Goal: Information Seeking & Learning: Learn about a topic

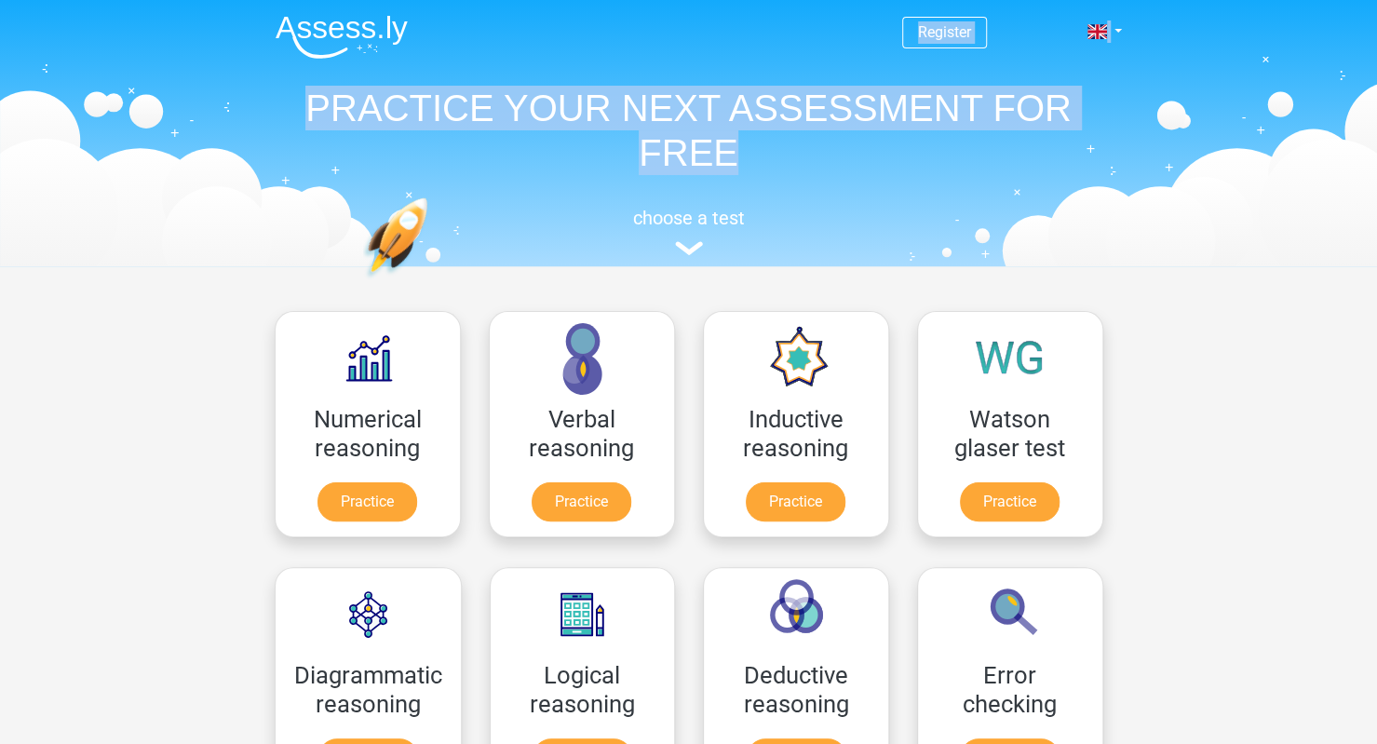
drag, startPoint x: 482, startPoint y: 42, endPoint x: 752, endPoint y: 141, distance: 287.5
click at [752, 141] on div "Register Nederlands English" at bounding box center [689, 131] width 884 height 256
click at [754, 141] on h1 "PRACTICE YOUR NEXT ASSESSMENT FOR FREE" at bounding box center [689, 130] width 857 height 89
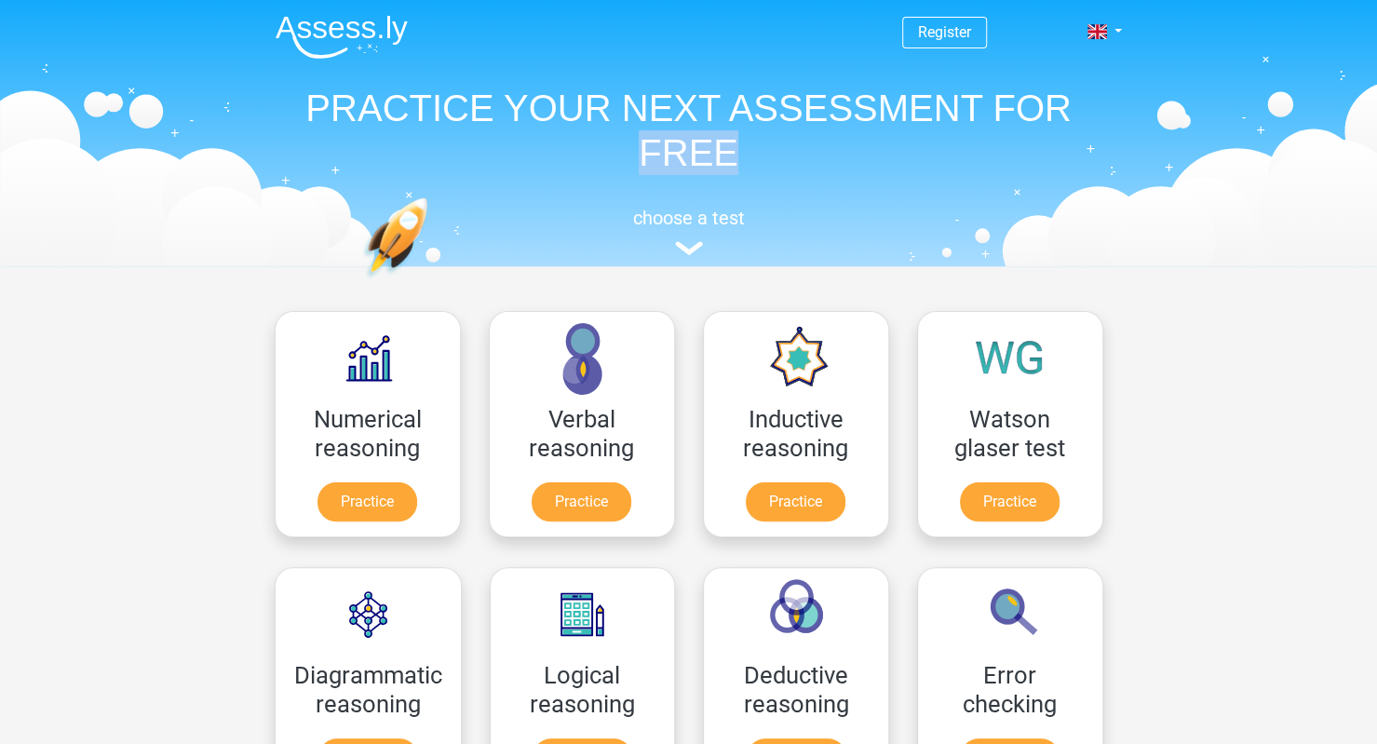
drag, startPoint x: 754, startPoint y: 141, endPoint x: 540, endPoint y: 118, distance: 215.3
click at [551, 120] on h1 "PRACTICE YOUR NEXT ASSESSMENT FOR FREE" at bounding box center [689, 130] width 857 height 89
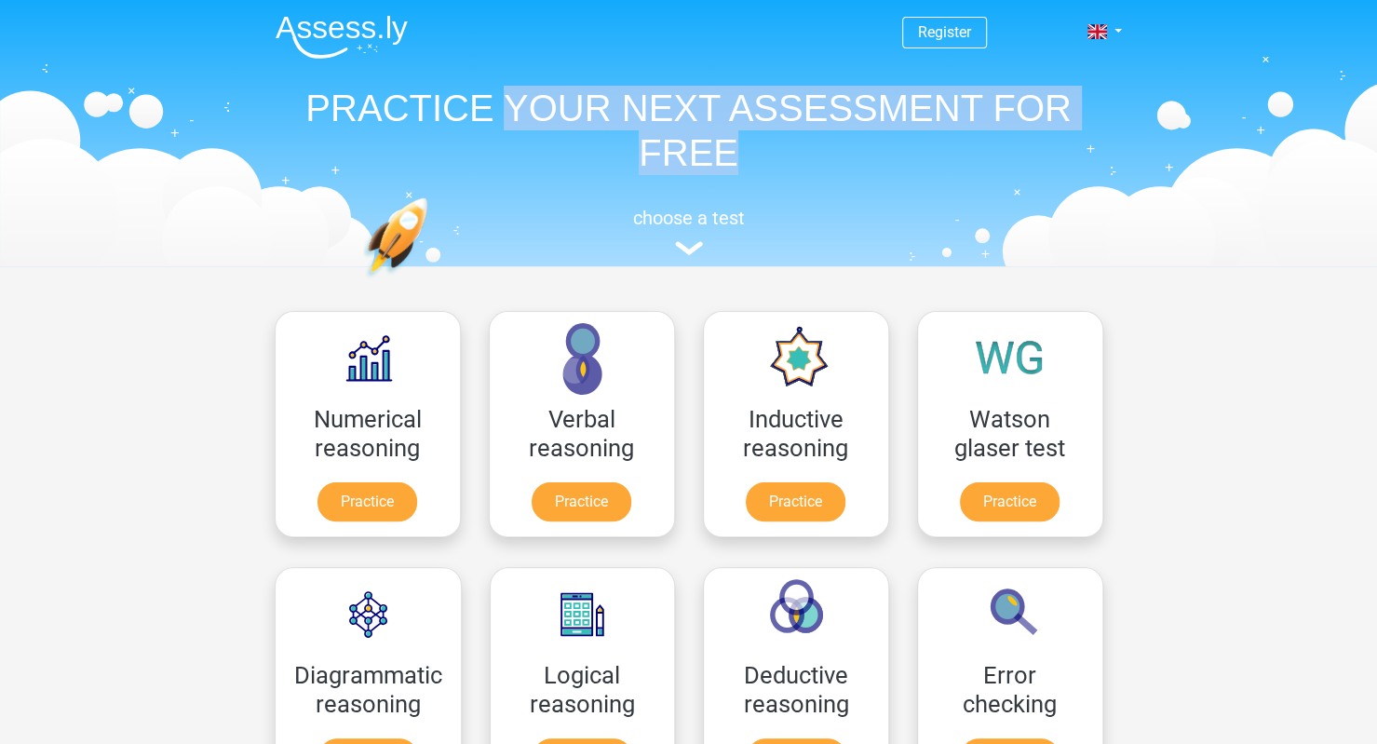
click at [540, 118] on h1 "PRACTICE YOUR NEXT ASSESSMENT FOR FREE" at bounding box center [689, 130] width 857 height 89
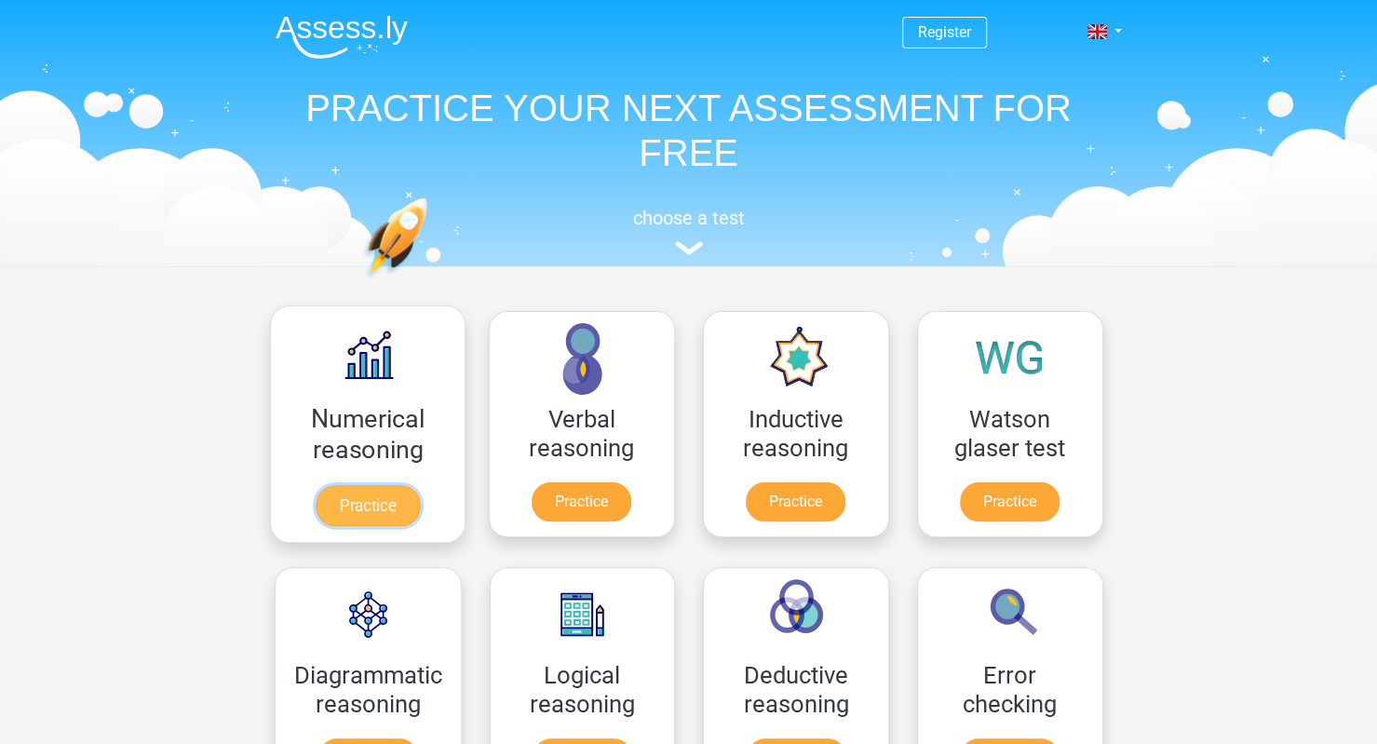
click at [398, 485] on link "Practice" at bounding box center [367, 505] width 104 height 41
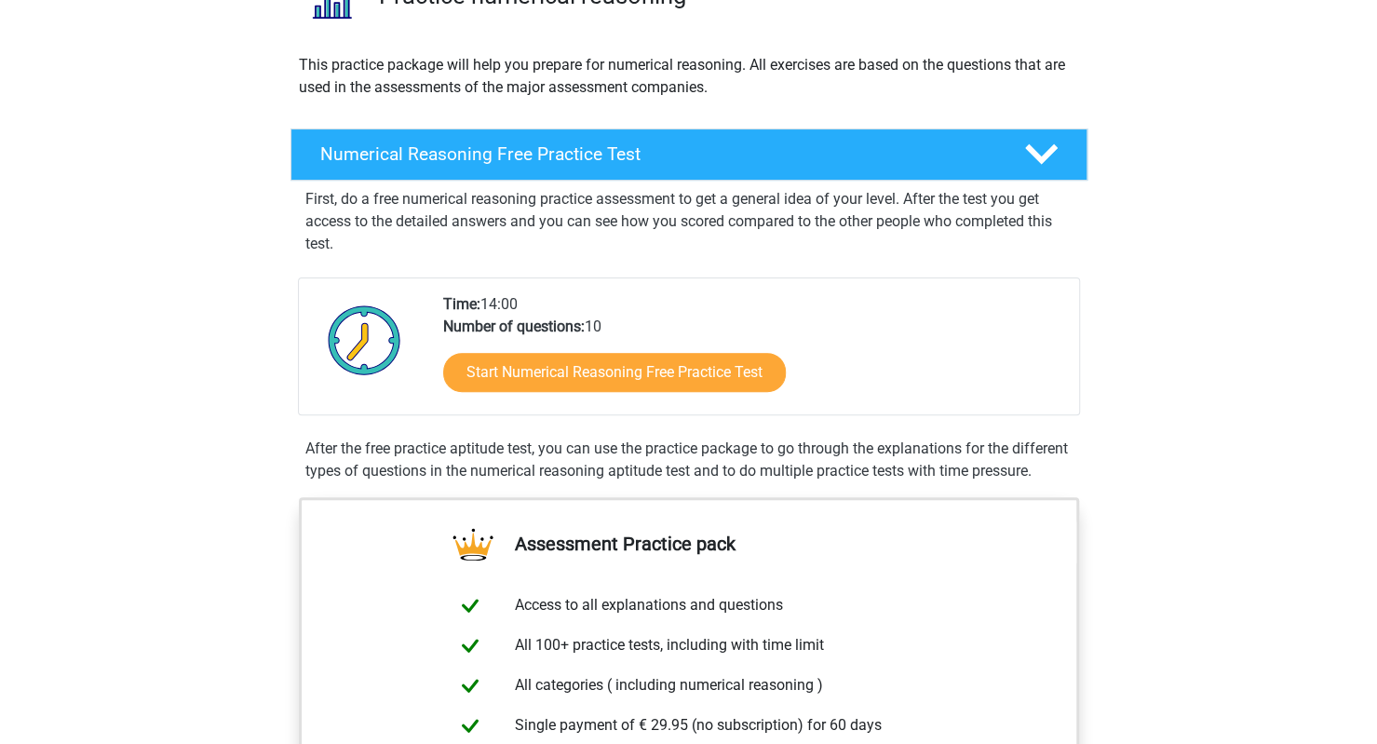
scroll to position [186, 0]
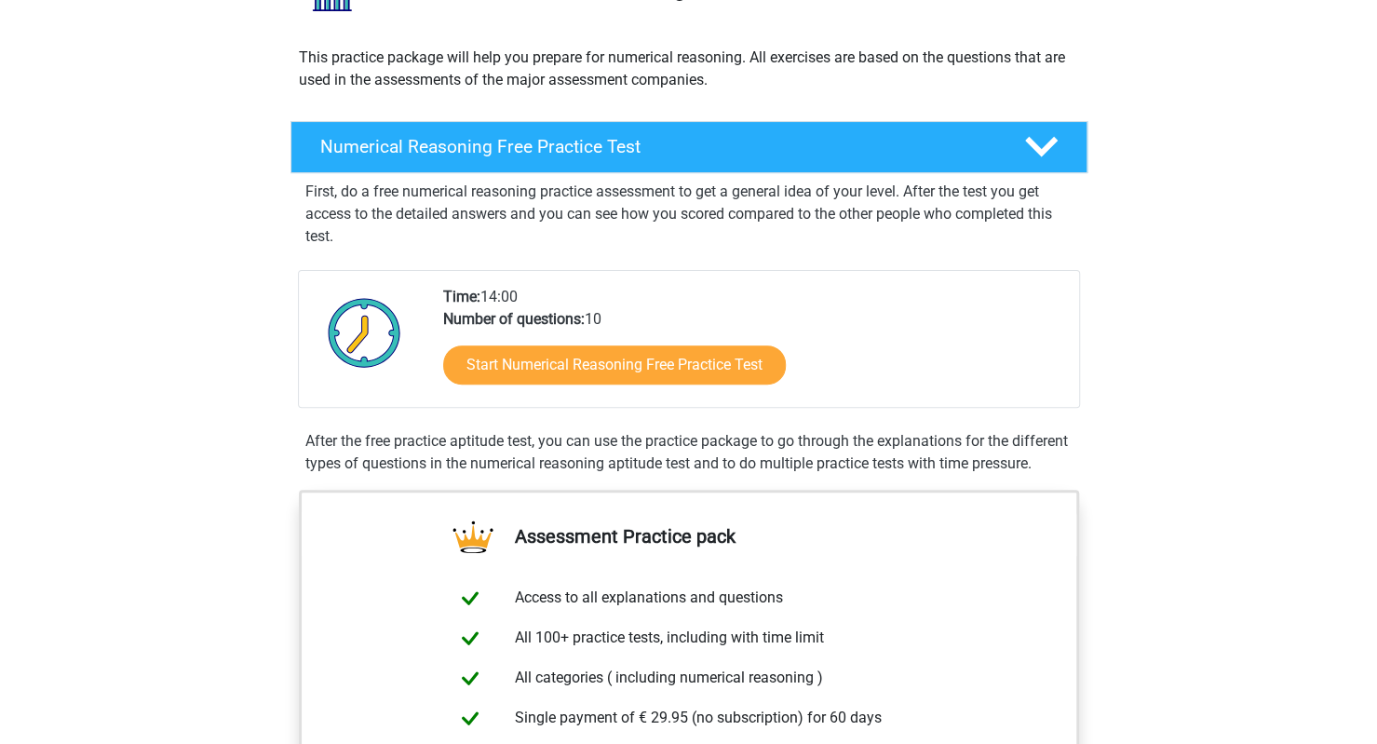
drag, startPoint x: 518, startPoint y: 318, endPoint x: 605, endPoint y: 320, distance: 87.5
click at [605, 320] on div "Time: 14:00 Number of questions: 10 Start Numerical Reasoning Free Practice Test" at bounding box center [753, 346] width 649 height 121
drag, startPoint x: 492, startPoint y: 295, endPoint x: 531, endPoint y: 295, distance: 39.1
click at [531, 295] on div "Time: 14:00 Number of questions: 10 Start Numerical Reasoning Free Practice Test" at bounding box center [753, 346] width 649 height 121
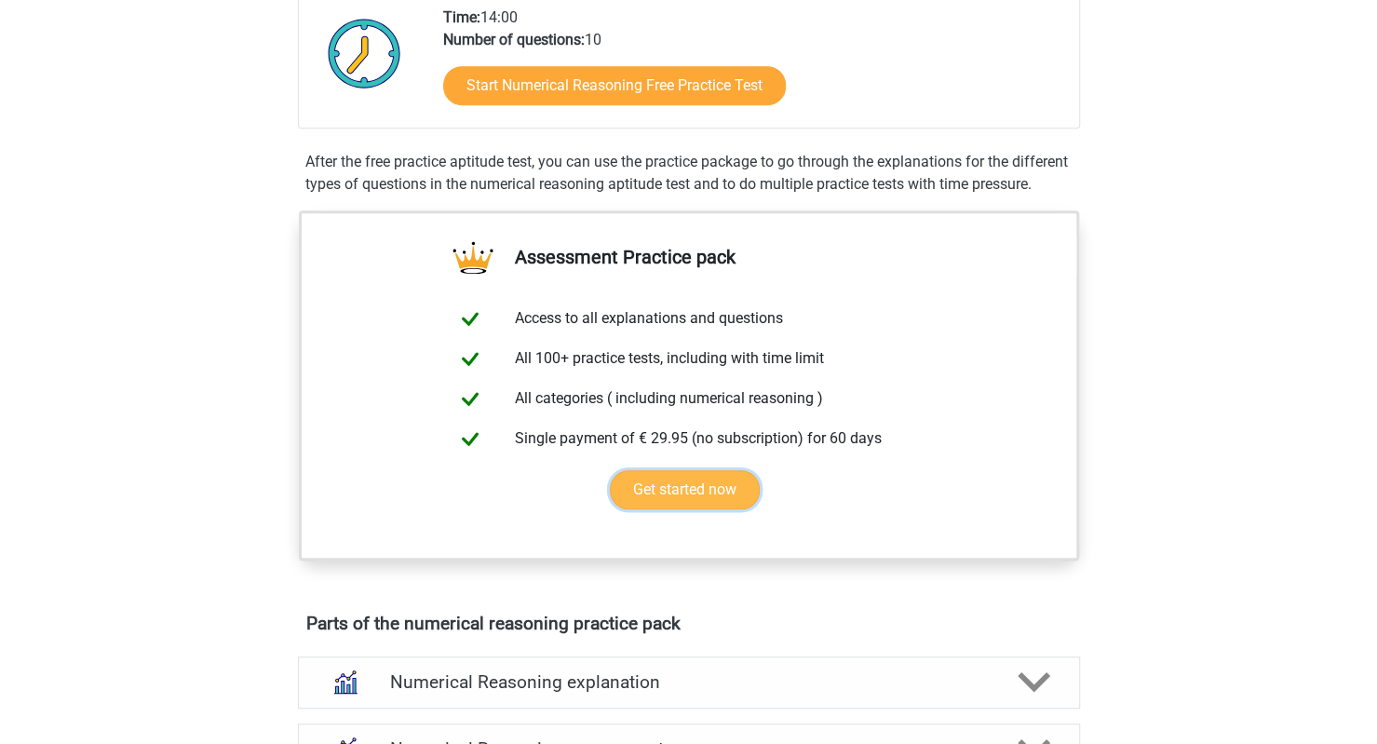
scroll to position [279, 0]
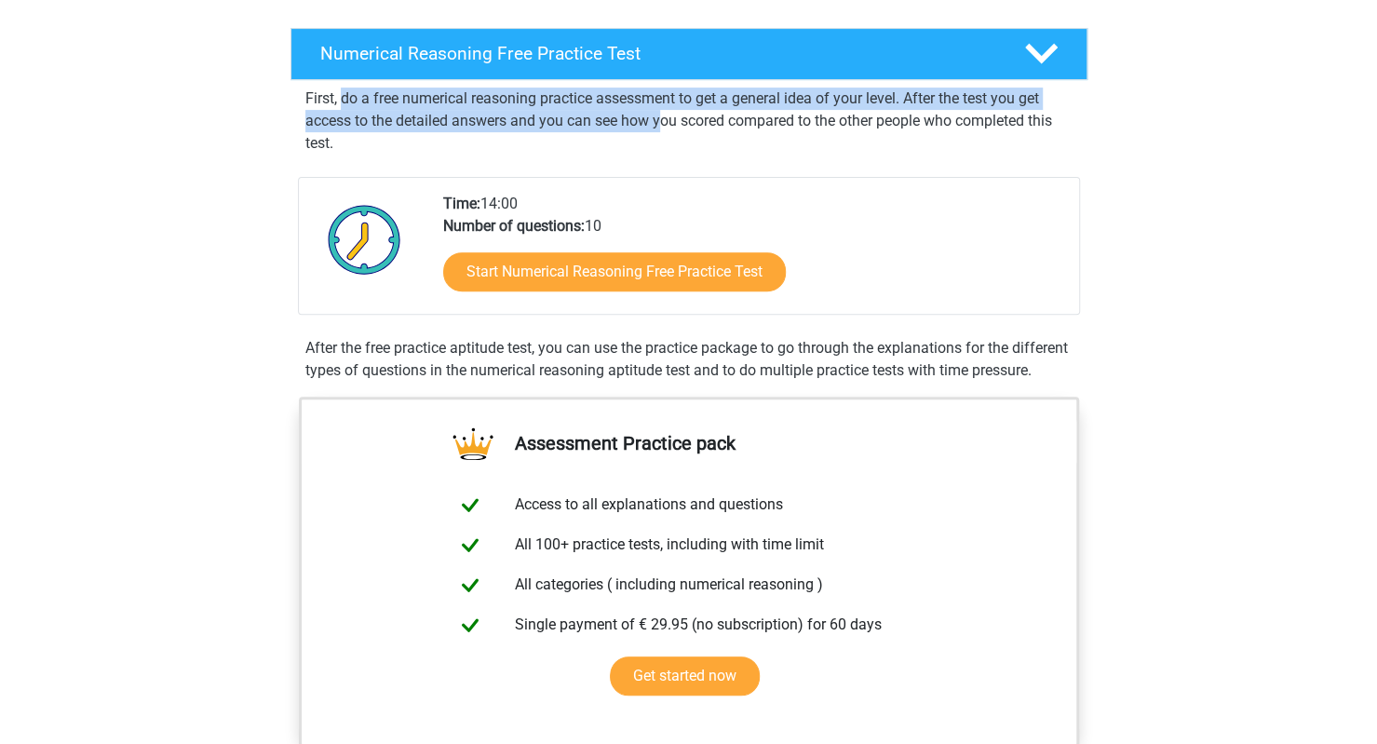
drag, startPoint x: 342, startPoint y: 109, endPoint x: 663, endPoint y: 128, distance: 321.7
click at [663, 128] on p "First, do a free numerical reasoning practice assessment to get a general idea …" at bounding box center [688, 121] width 767 height 67
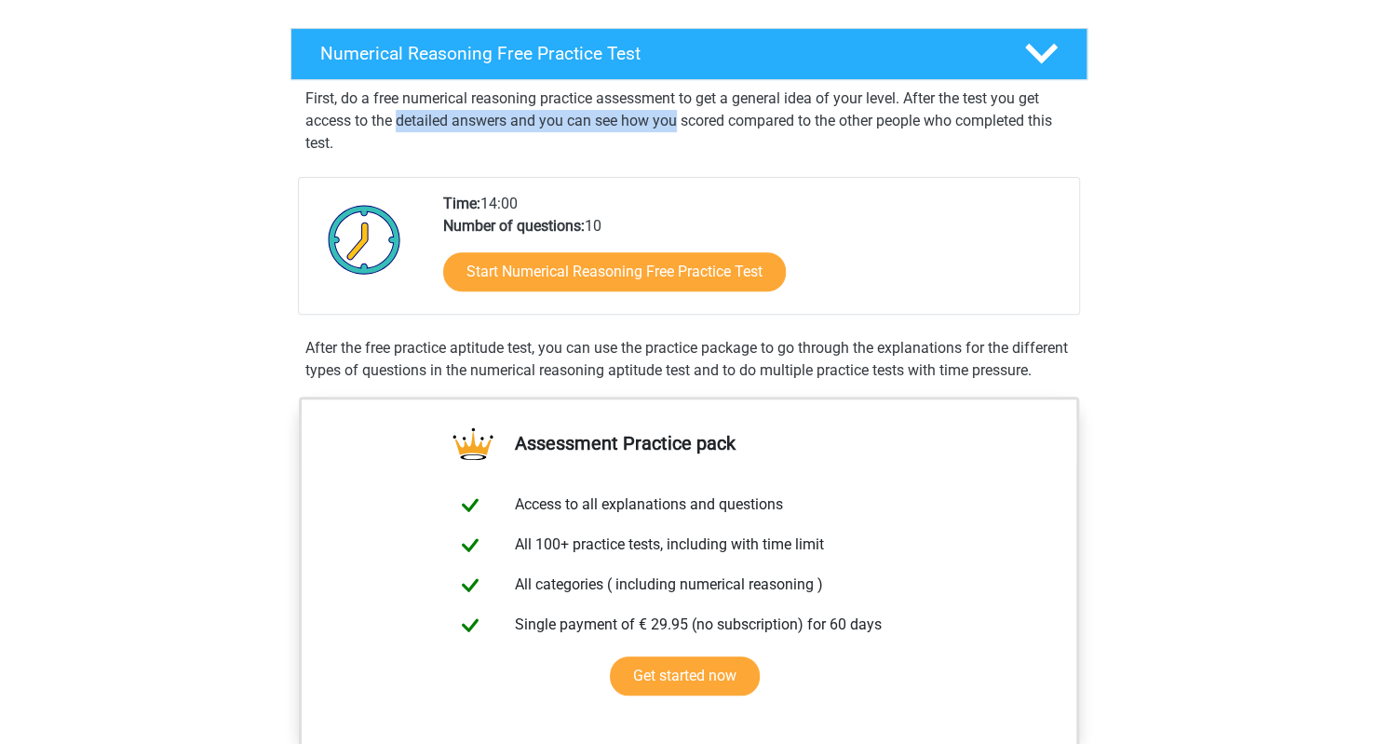
drag, startPoint x: 663, startPoint y: 128, endPoint x: 389, endPoint y: 131, distance: 273.8
click at [393, 131] on p "First, do a free numerical reasoning practice assessment to get a general idea …" at bounding box center [688, 121] width 767 height 67
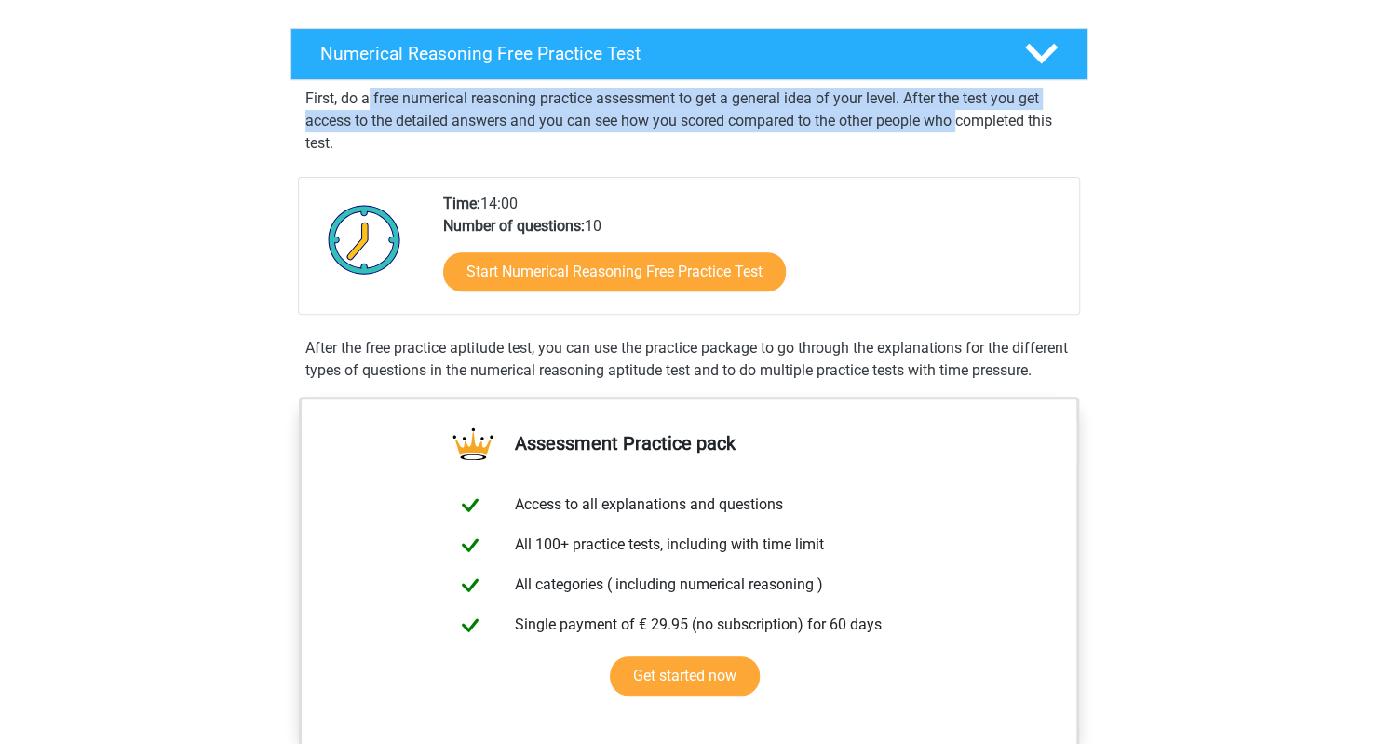
drag, startPoint x: 367, startPoint y: 100, endPoint x: 1002, endPoint y: 114, distance: 635.1
click at [971, 118] on p "First, do a free numerical reasoning practice assessment to get a general idea …" at bounding box center [688, 121] width 767 height 67
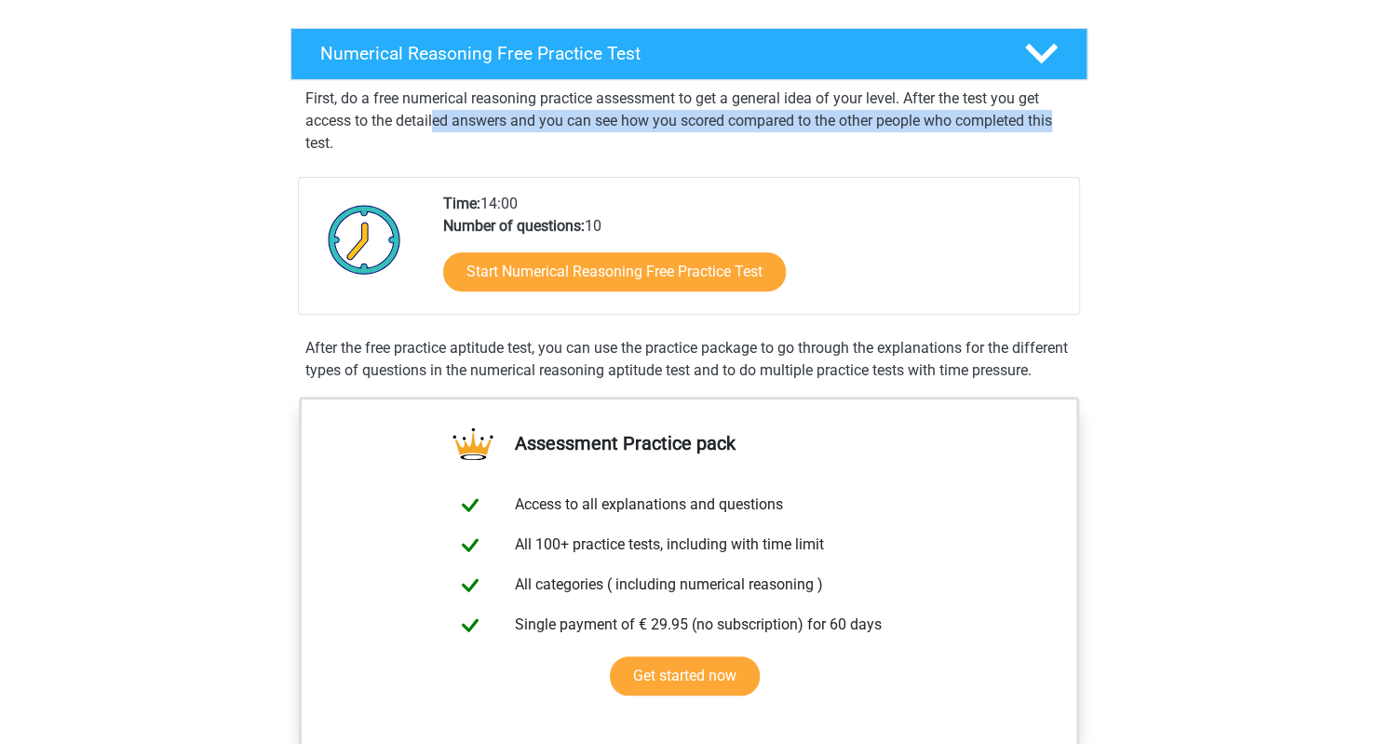
drag, startPoint x: 1058, startPoint y: 112, endPoint x: 434, endPoint y: 112, distance: 623.8
click at [434, 112] on p "First, do a free numerical reasoning practice assessment to get a general idea …" at bounding box center [688, 121] width 767 height 67
drag, startPoint x: 434, startPoint y: 112, endPoint x: 835, endPoint y: 112, distance: 401.3
click at [835, 112] on p "First, do a free numerical reasoning practice assessment to get a general idea …" at bounding box center [688, 121] width 767 height 67
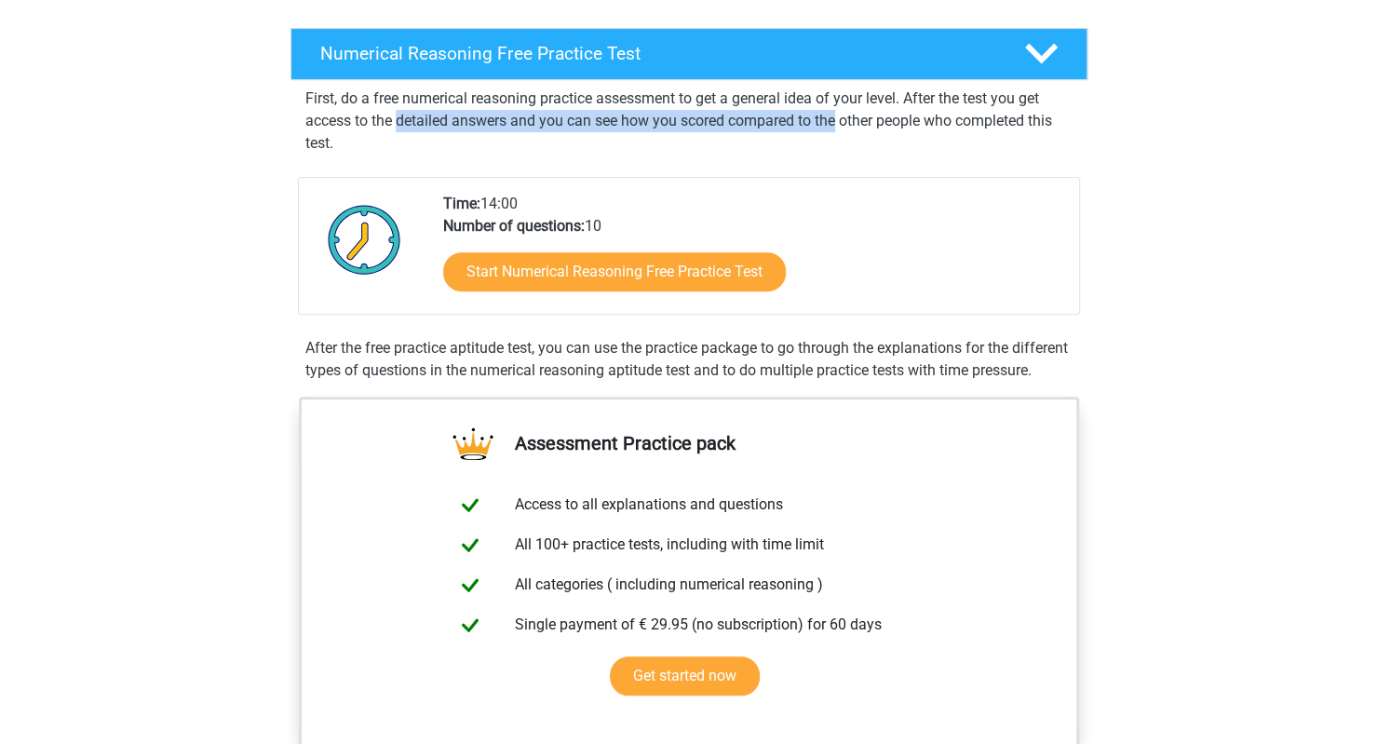
click at [835, 112] on p "First, do a free numerical reasoning practice assessment to get a general idea …" at bounding box center [688, 121] width 767 height 67
drag, startPoint x: 835, startPoint y: 112, endPoint x: 317, endPoint y: 112, distance: 518.6
click at [317, 112] on p "First, do a free numerical reasoning practice assessment to get a general idea …" at bounding box center [688, 121] width 767 height 67
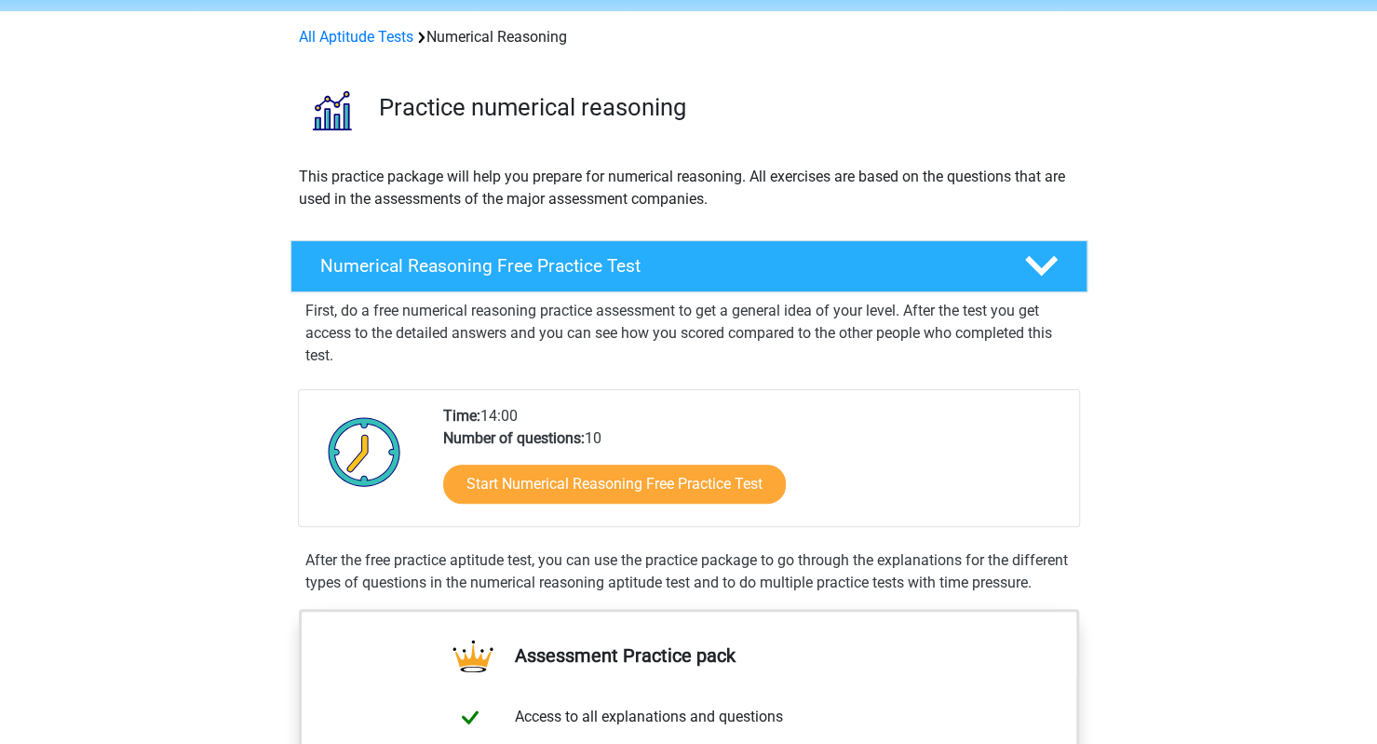
scroll to position [0, 0]
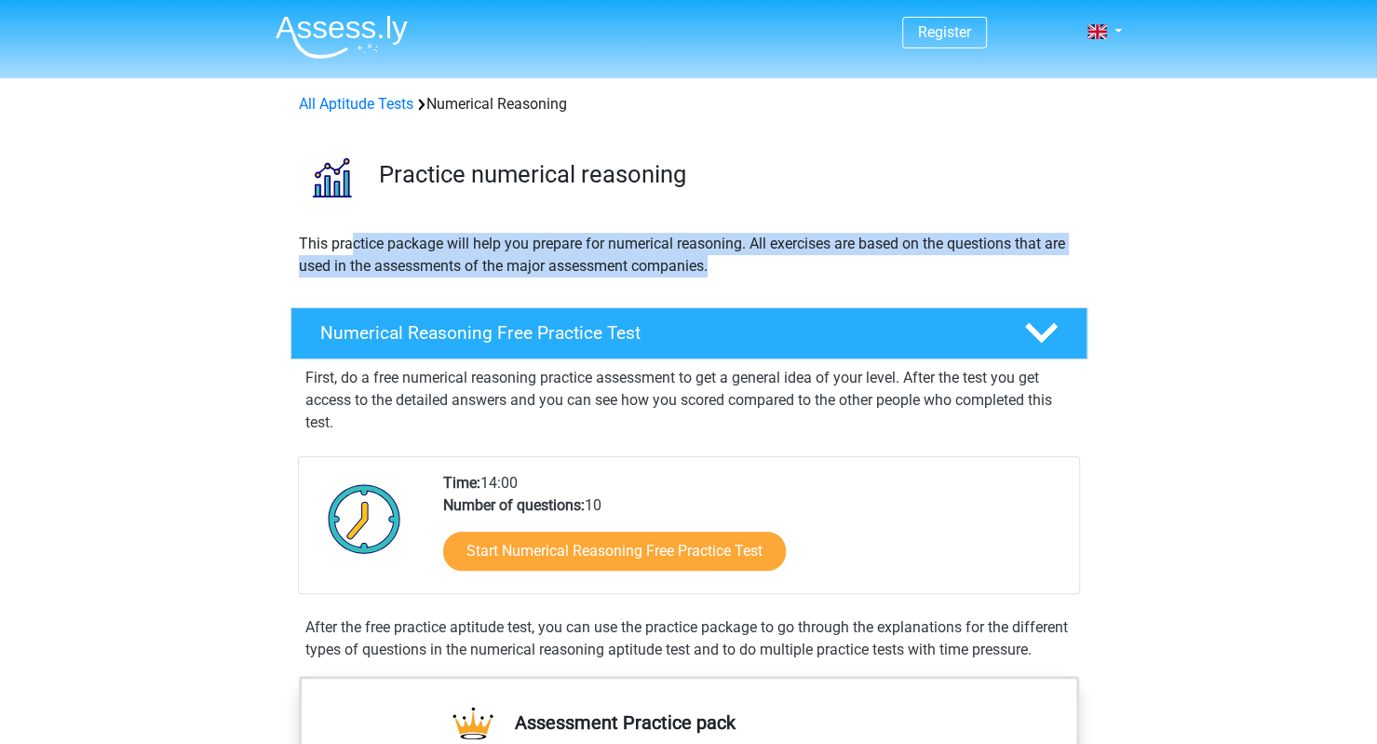
drag, startPoint x: 350, startPoint y: 227, endPoint x: 750, endPoint y: 267, distance: 402.3
click at [477, 234] on p "This practice package will help you prepare for numerical reasoning. All exerci…" at bounding box center [689, 255] width 780 height 45
